Goal: Navigation & Orientation: Find specific page/section

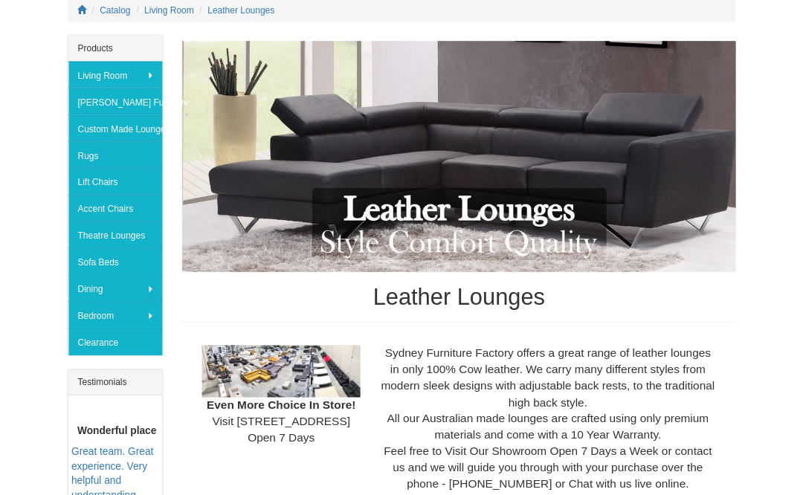
scroll to position [234, 0]
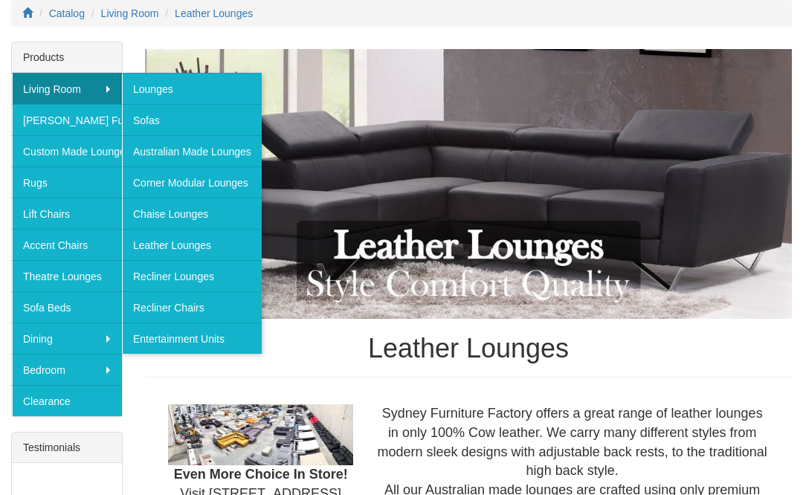
click at [148, 124] on link "Sofas" at bounding box center [192, 119] width 140 height 31
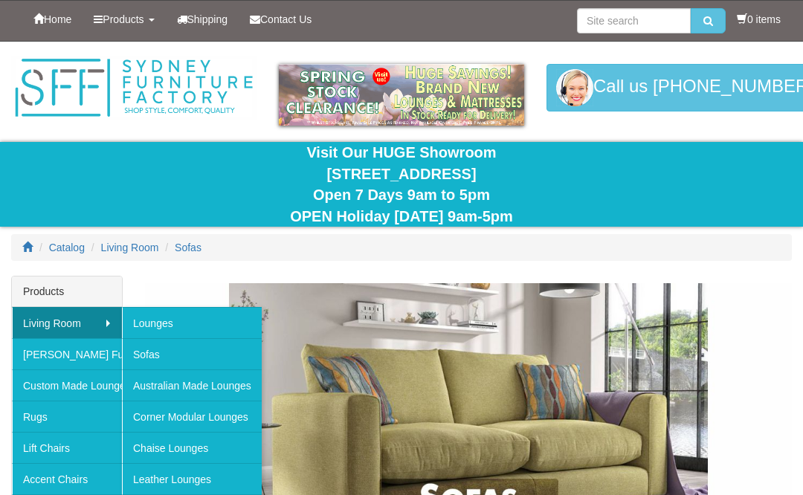
click at [157, 320] on link "Lounges" at bounding box center [192, 322] width 140 height 31
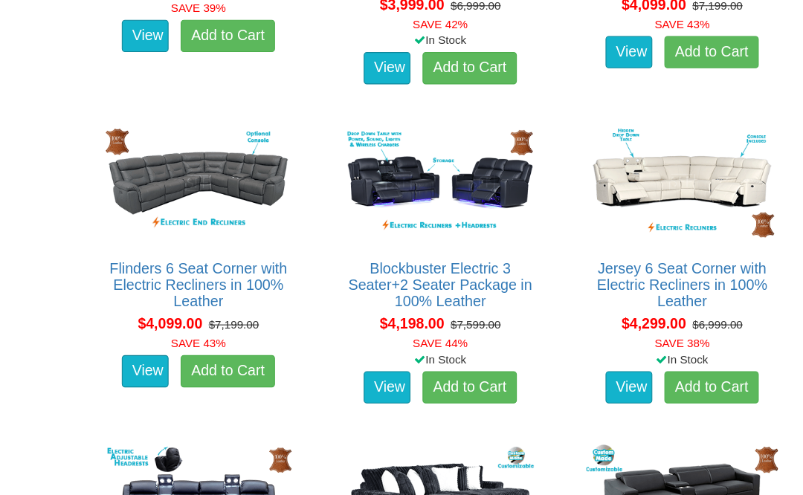
scroll to position [8952, 0]
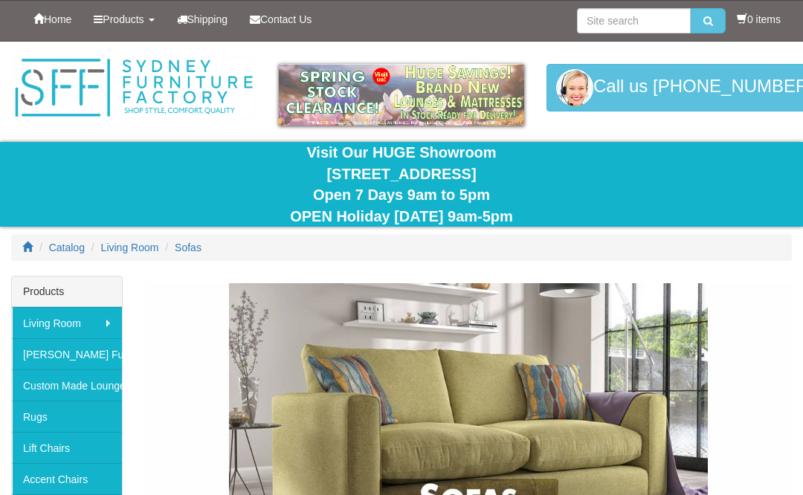
click at [39, 358] on link "[PERSON_NAME] Furniture" at bounding box center [67, 353] width 110 height 31
